Goal: Task Accomplishment & Management: Use online tool/utility

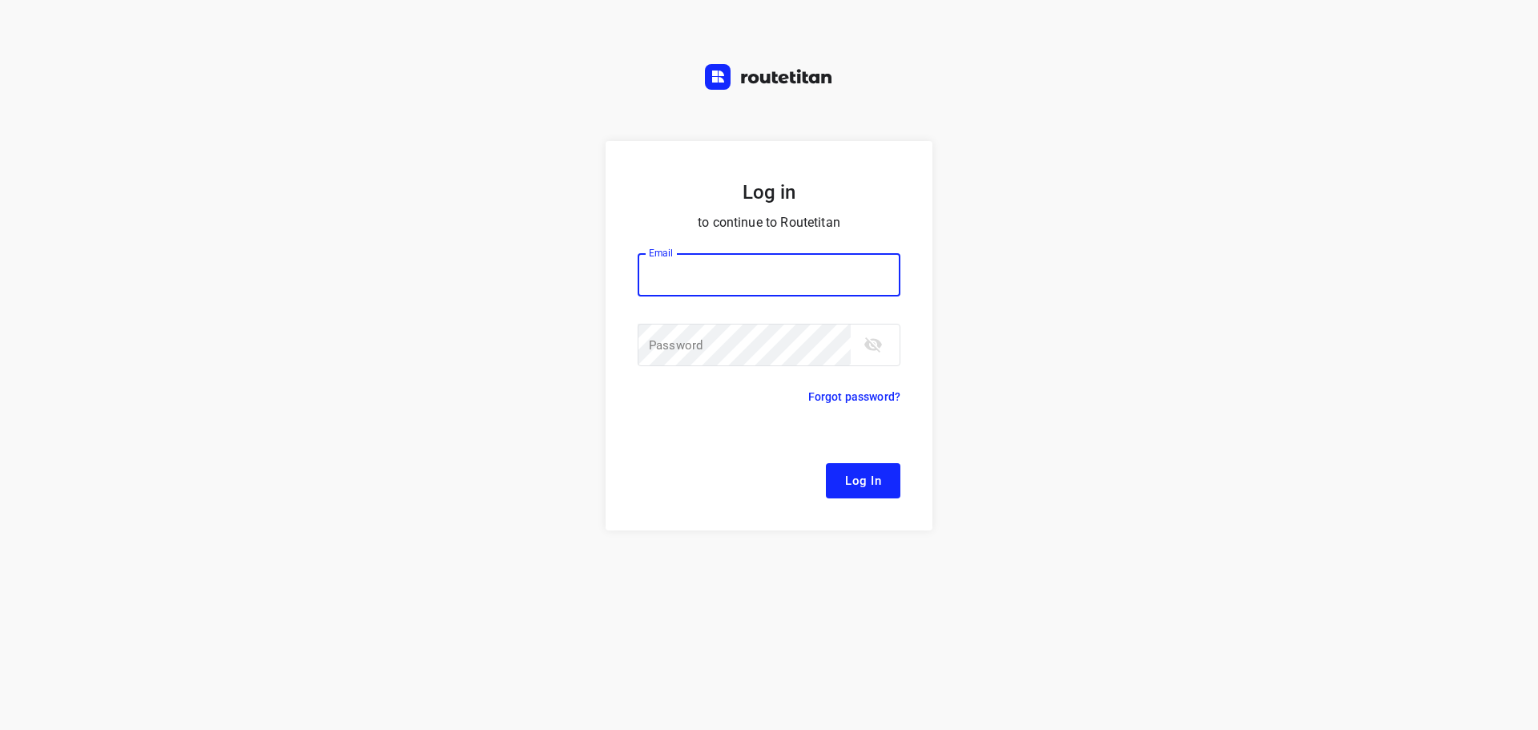
click at [744, 273] on input "email" at bounding box center [769, 274] width 263 height 43
type input "[EMAIL_ADDRESS][DOMAIN_NAME]"
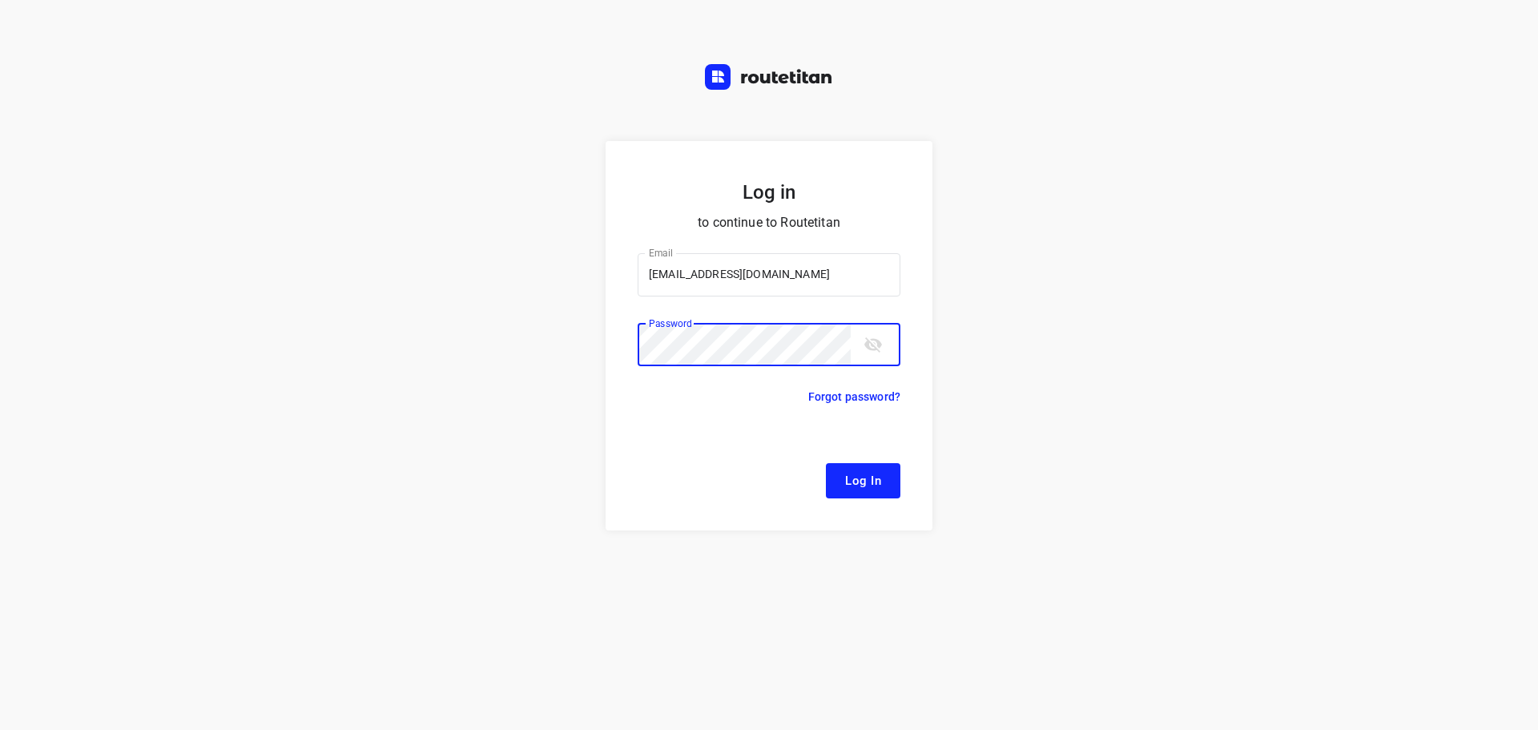
click at [826, 463] on button "Log In" at bounding box center [863, 480] width 74 height 35
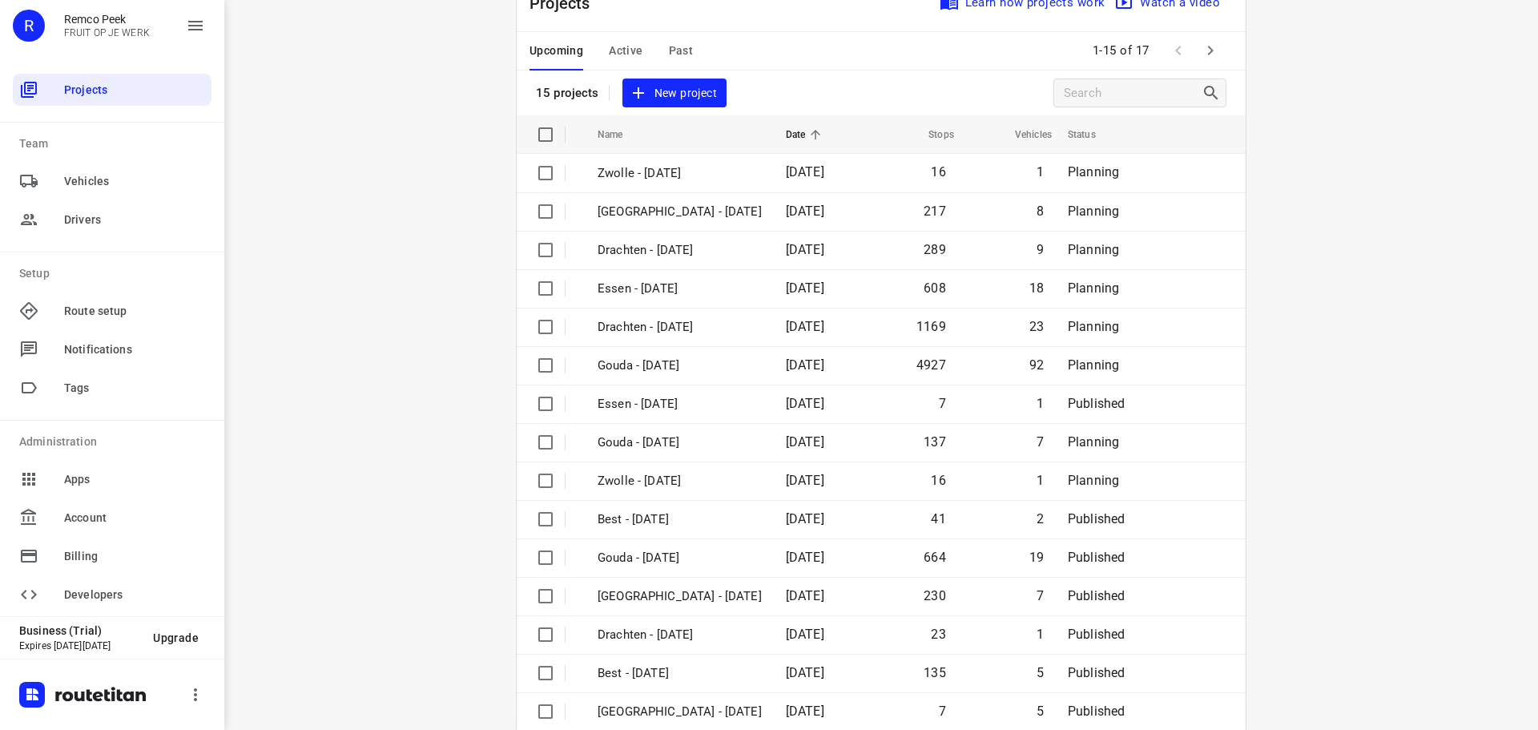
scroll to position [80, 0]
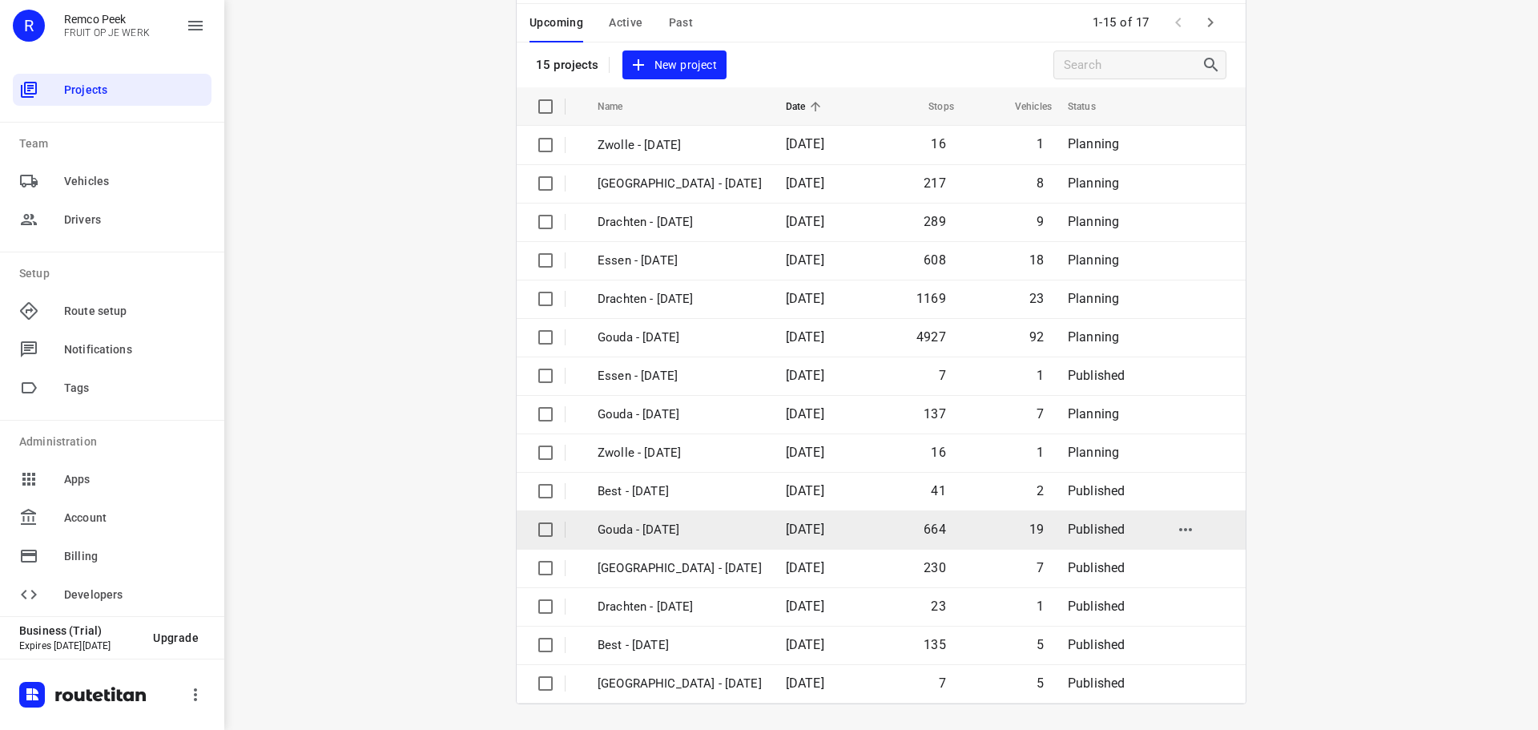
click at [658, 519] on td "Gouda - [DATE]" at bounding box center [677, 529] width 191 height 38
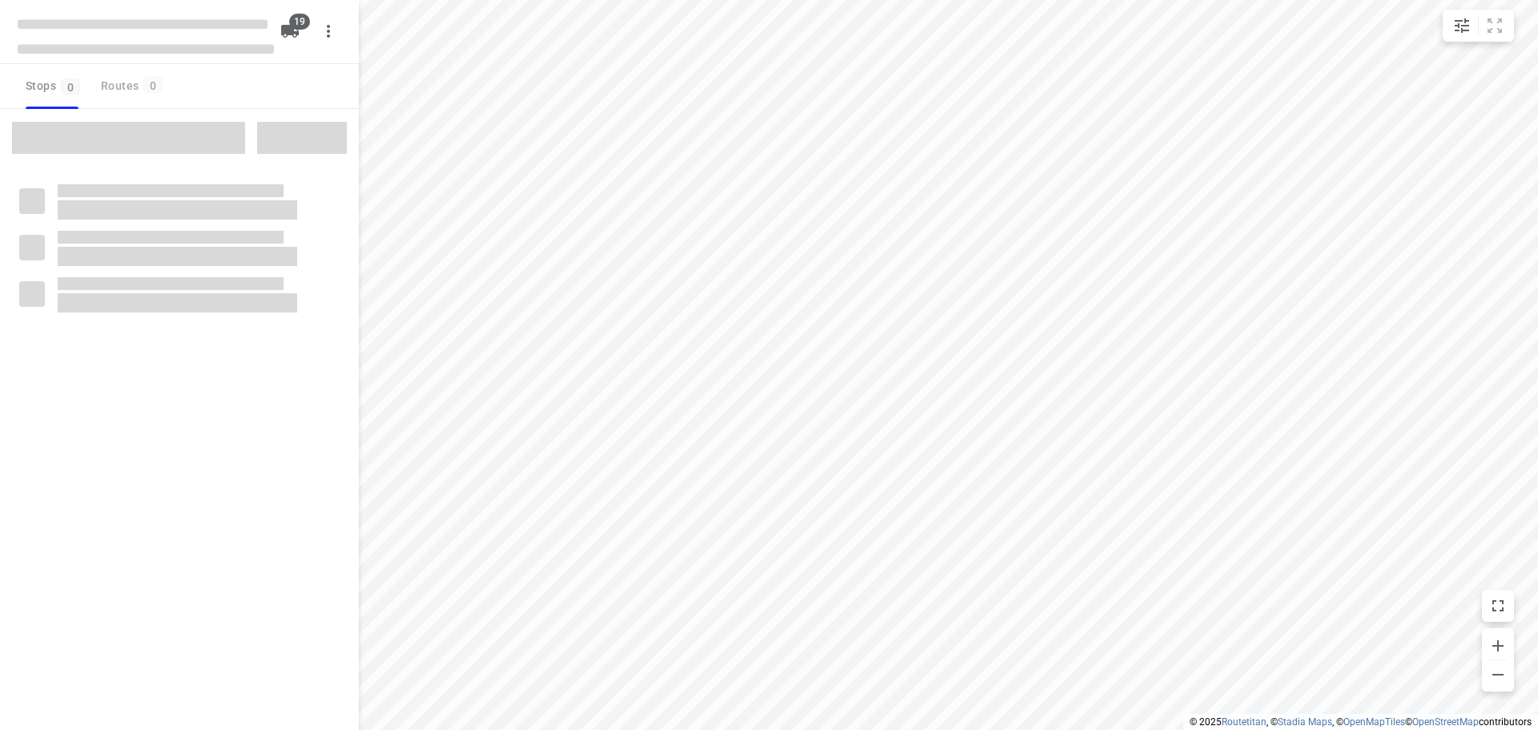
checkbox input "true"
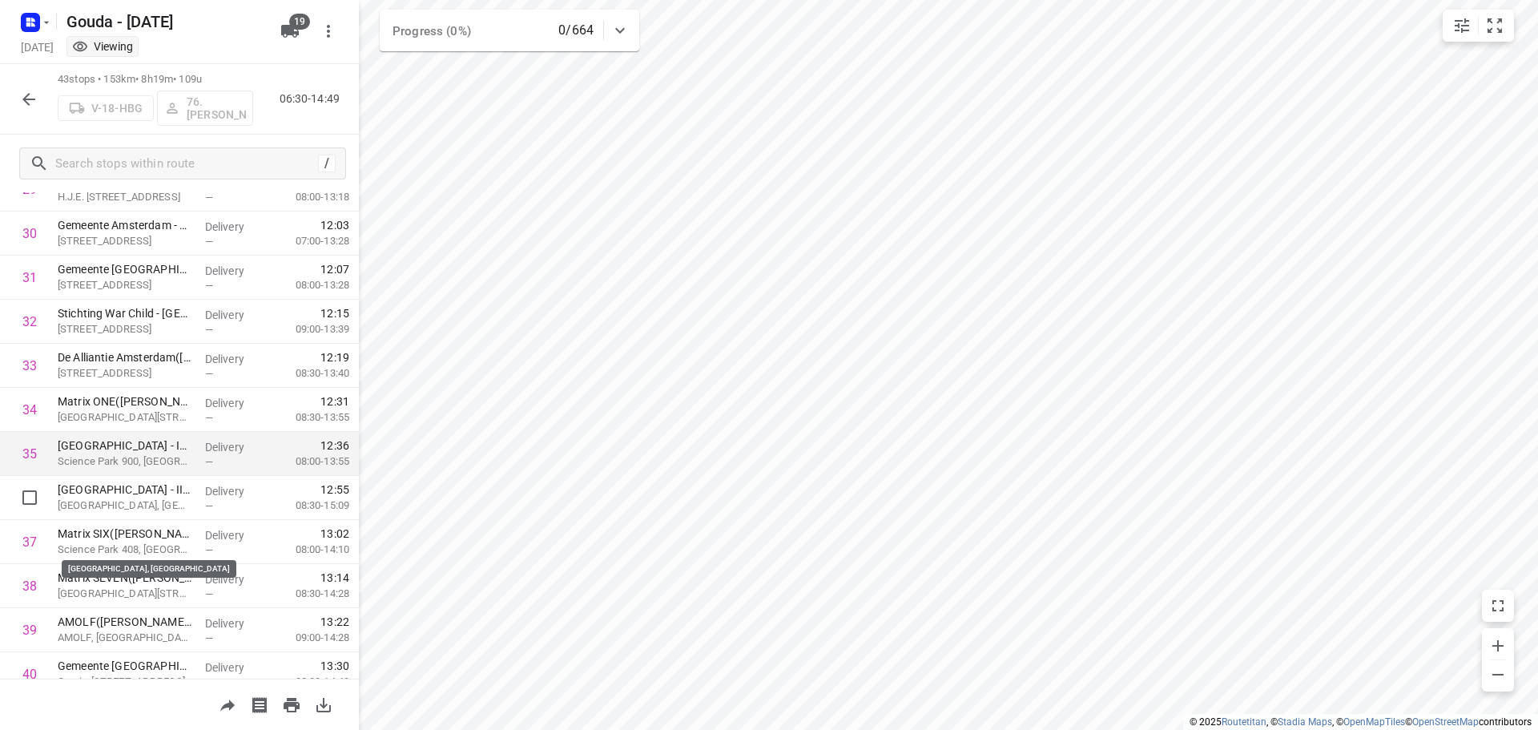
scroll to position [1362, 0]
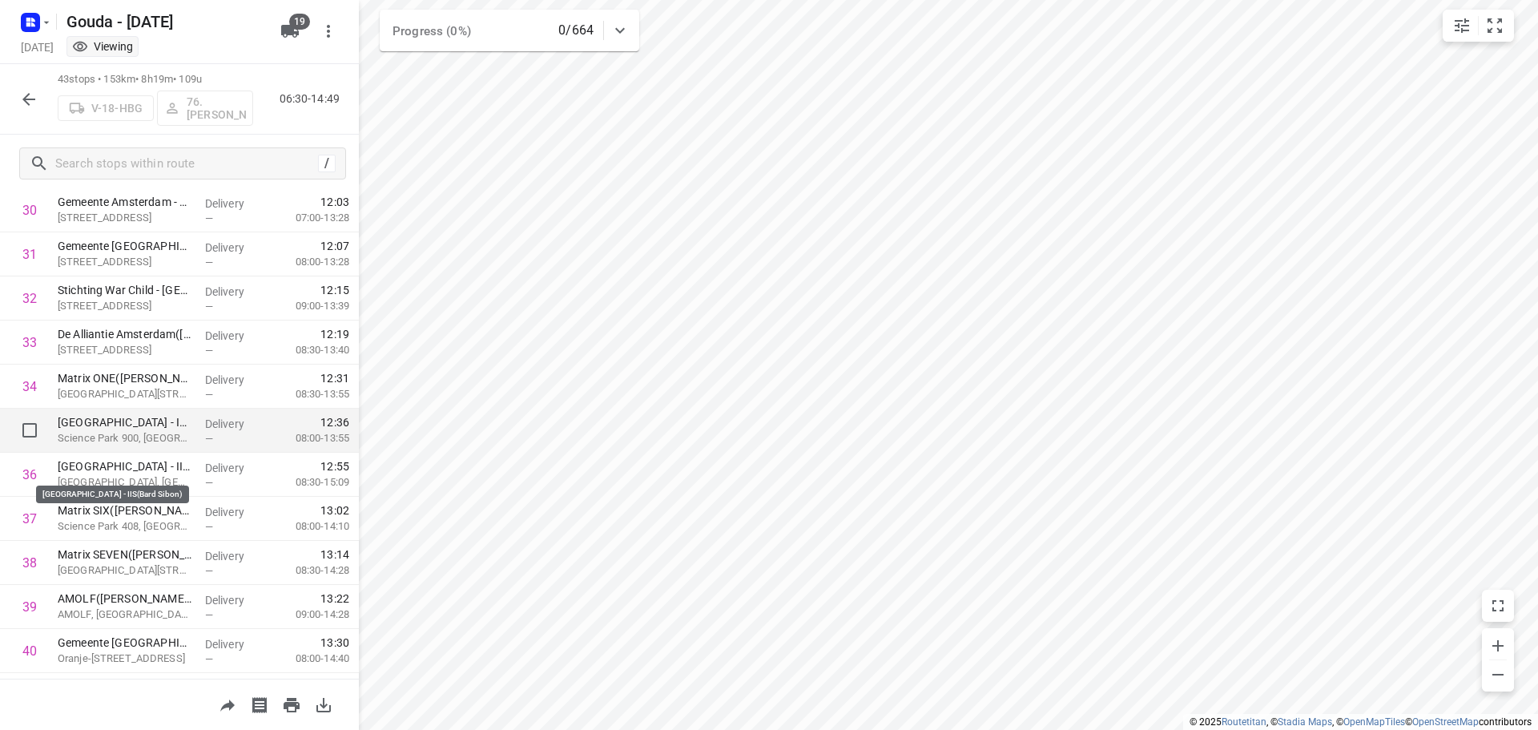
click at [151, 443] on p "Science Park 900, [GEOGRAPHIC_DATA]" at bounding box center [125, 438] width 135 height 16
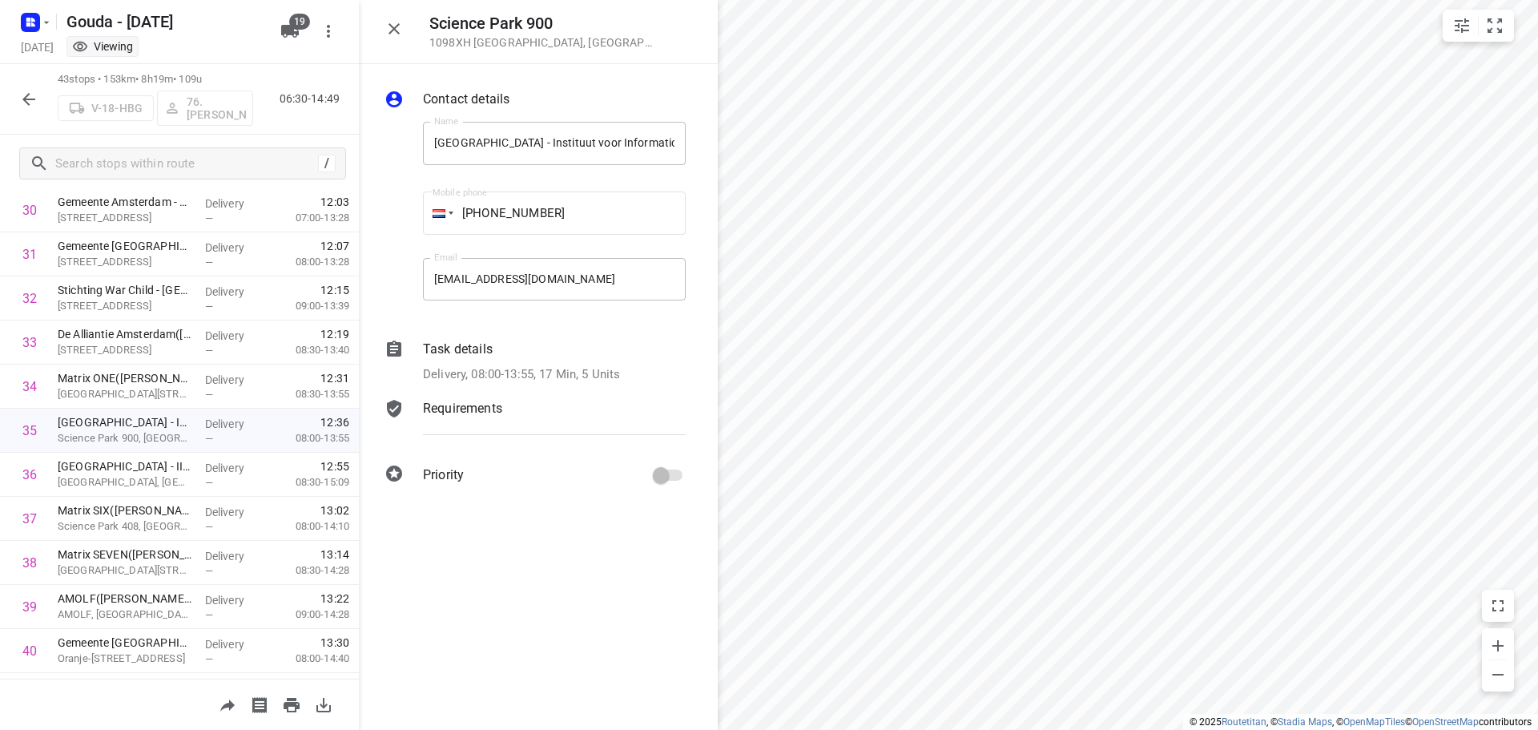
click at [511, 362] on div "Task details Delivery, 08:00-13:55, 17 Min, 5 Units" at bounding box center [554, 361] width 269 height 50
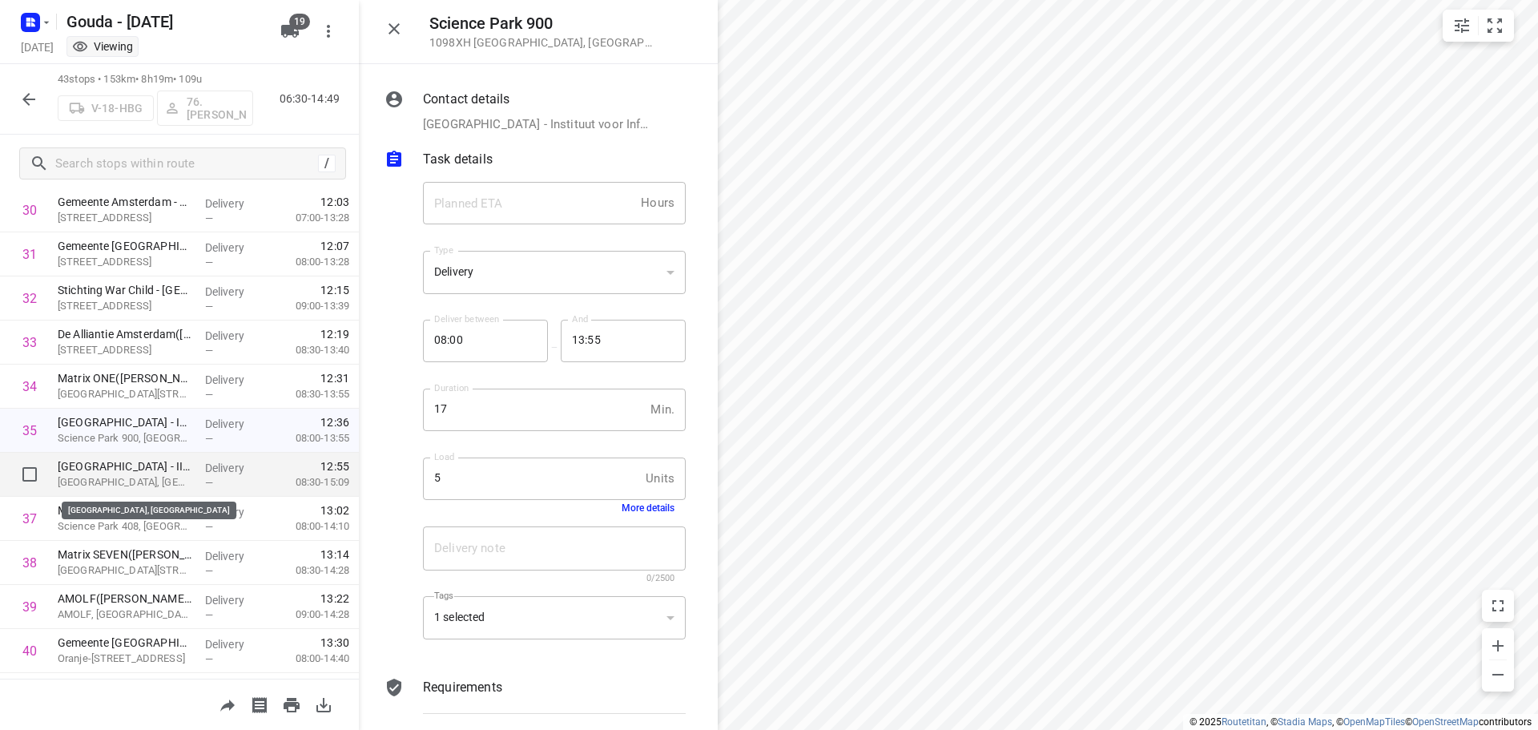
click at [174, 476] on p "[GEOGRAPHIC_DATA], [GEOGRAPHIC_DATA]" at bounding box center [125, 482] width 135 height 16
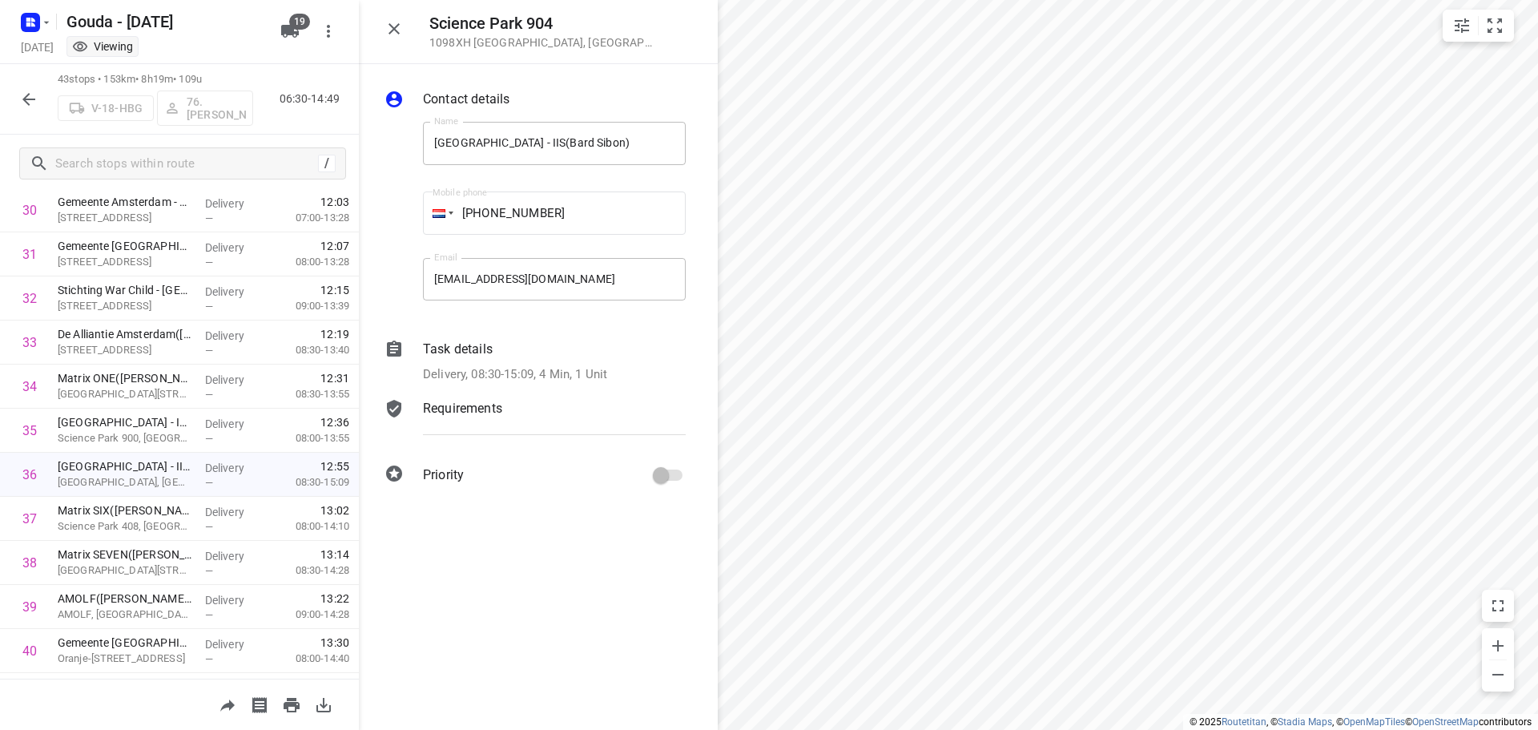
click at [543, 365] on p "Delivery, 08:30-15:09, 4 Min, 1 Unit" at bounding box center [515, 374] width 184 height 18
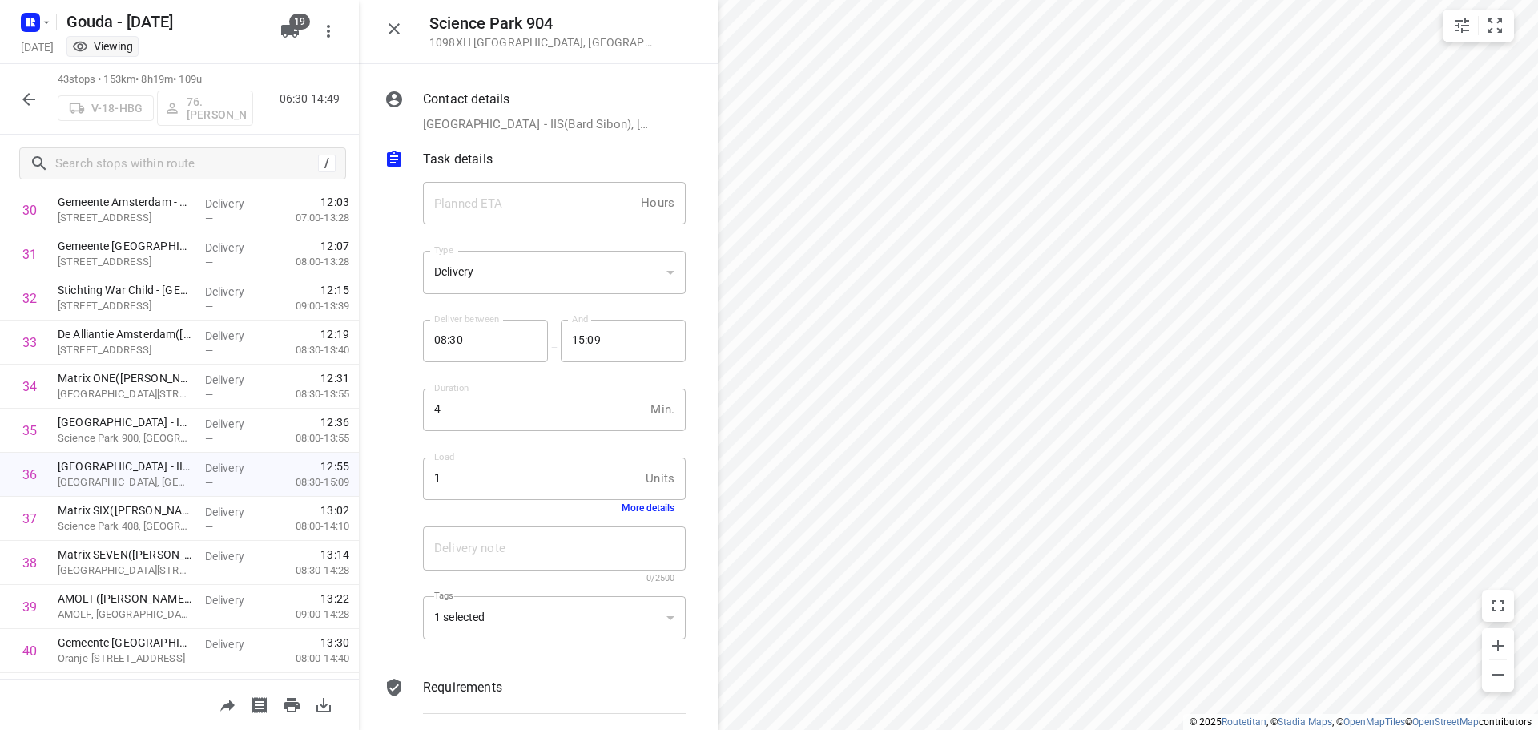
click at [646, 510] on button "More details" at bounding box center [648, 507] width 53 height 11
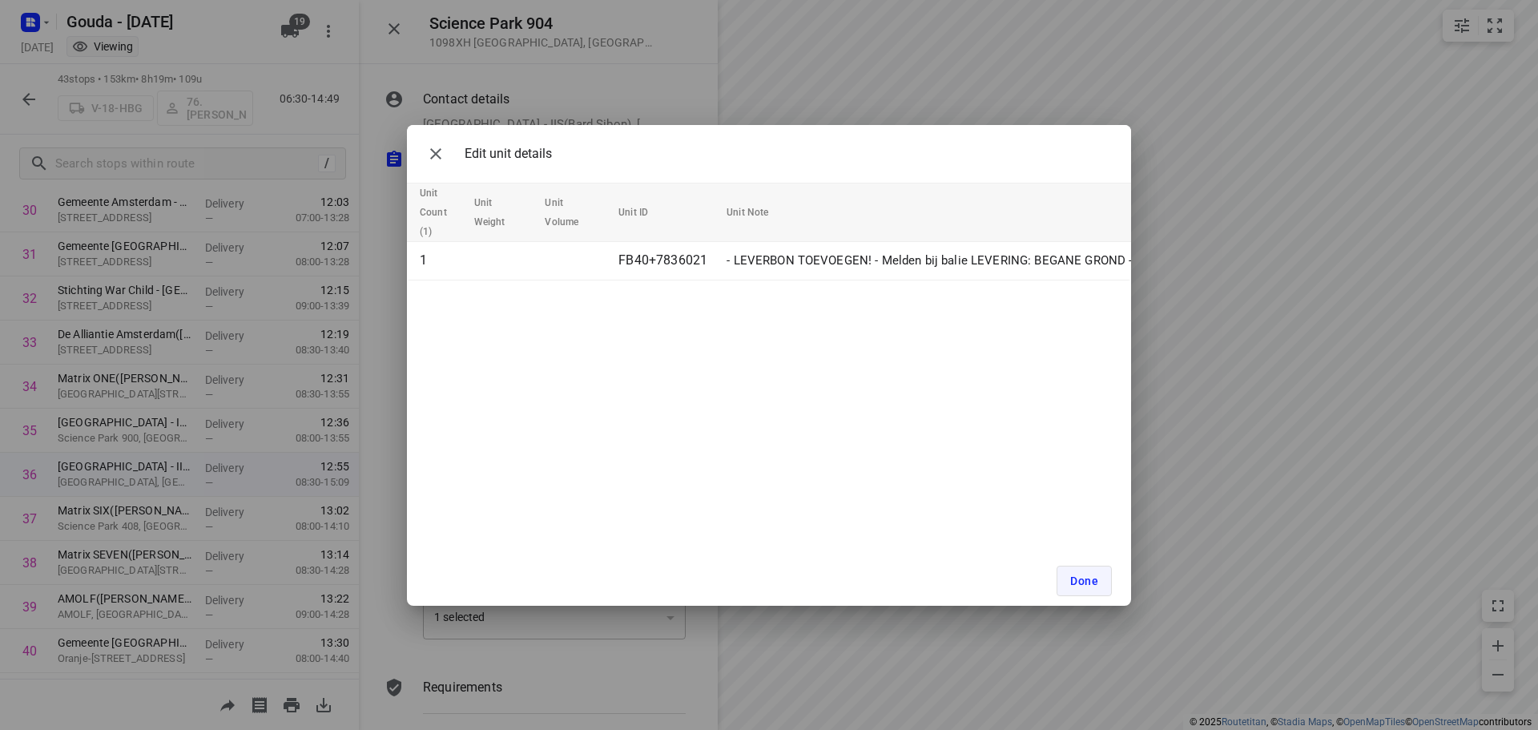
click at [1072, 588] on button "Done" at bounding box center [1084, 581] width 55 height 30
